Goal: Information Seeking & Learning: Understand process/instructions

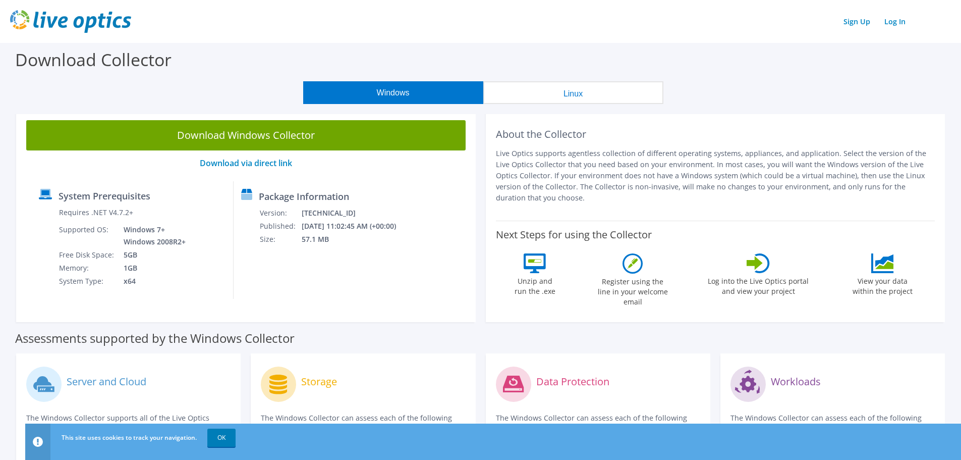
drag, startPoint x: 335, startPoint y: 329, endPoint x: 15, endPoint y: 334, distance: 320.0
click at [31, 333] on label "Assessments supported by the Windows Collector" at bounding box center [155, 338] width 280 height 10
drag, startPoint x: 322, startPoint y: 323, endPoint x: 20, endPoint y: 336, distance: 302.5
click at [20, 336] on div "Assessments supported by the Windows Collector" at bounding box center [480, 335] width 931 height 25
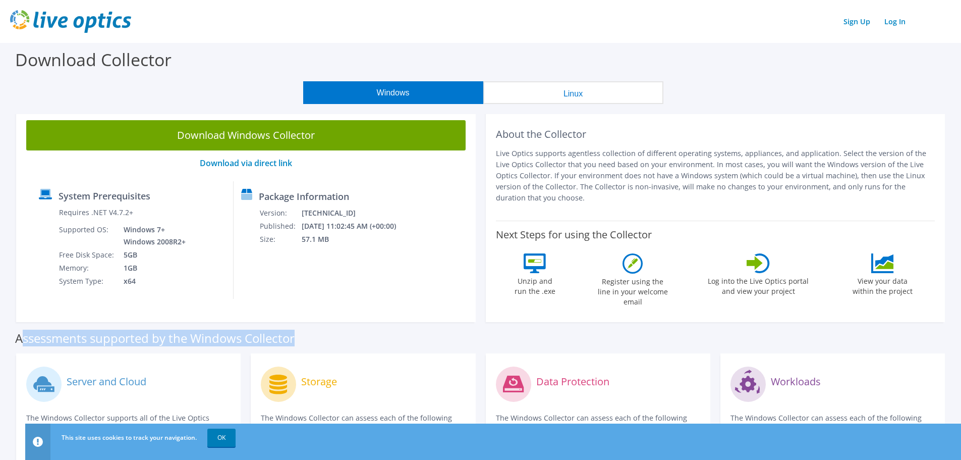
click at [21, 333] on label "Assessments supported by the Windows Collector" at bounding box center [155, 338] width 280 height 10
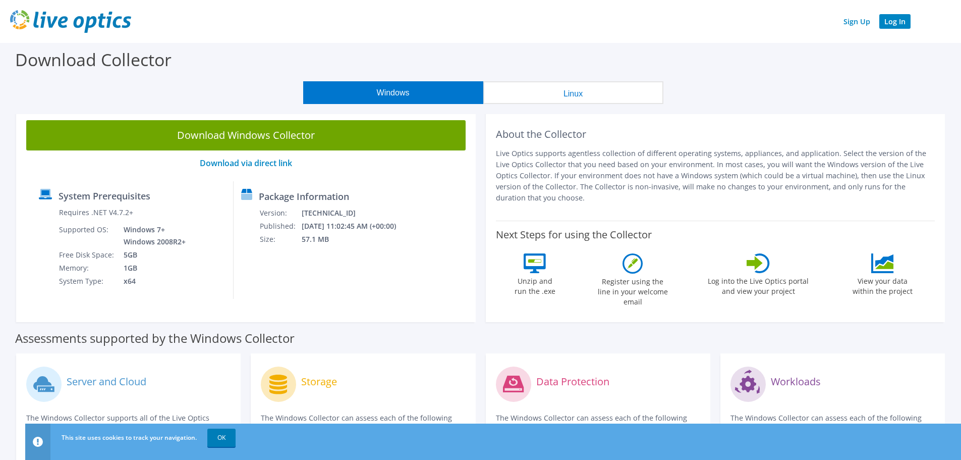
click at [896, 17] on link "Log In" at bounding box center [895, 21] width 31 height 15
click at [224, 442] on link "OK" at bounding box center [221, 437] width 28 height 18
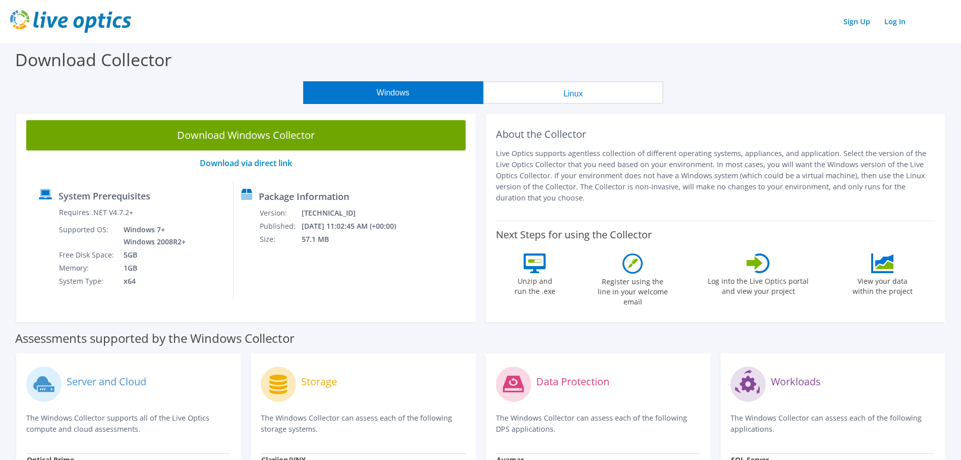
click at [368, 323] on div "Assessments supported by the Windows Collector" at bounding box center [480, 335] width 931 height 25
